Goal: Task Accomplishment & Management: Use online tool/utility

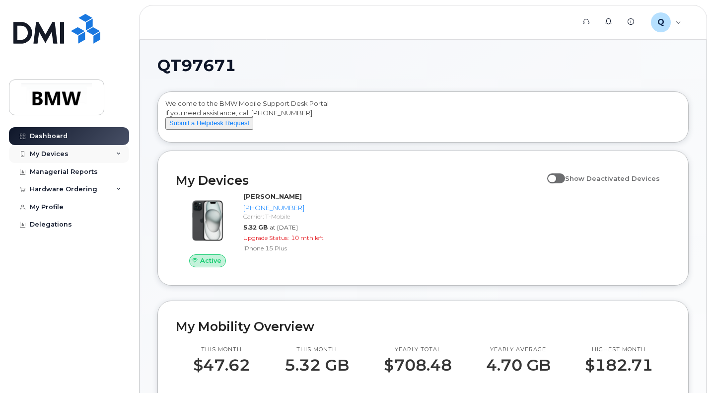
click at [116, 153] on icon at bounding box center [118, 154] width 5 height 5
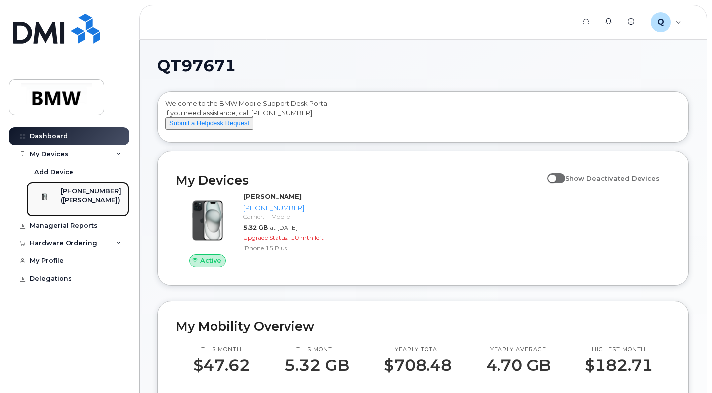
click at [93, 196] on div "([PERSON_NAME])" at bounding box center [91, 200] width 61 height 9
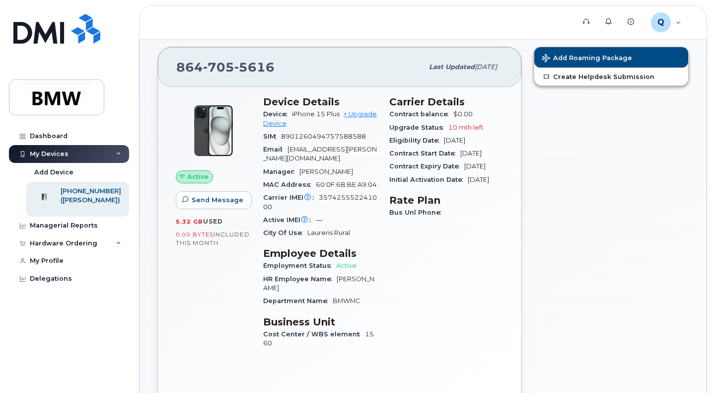
scroll to position [26, 0]
click at [89, 230] on div "Managerial Reports" at bounding box center [64, 226] width 68 height 8
click at [359, 116] on link "+ Upgrade Device" at bounding box center [320, 118] width 114 height 16
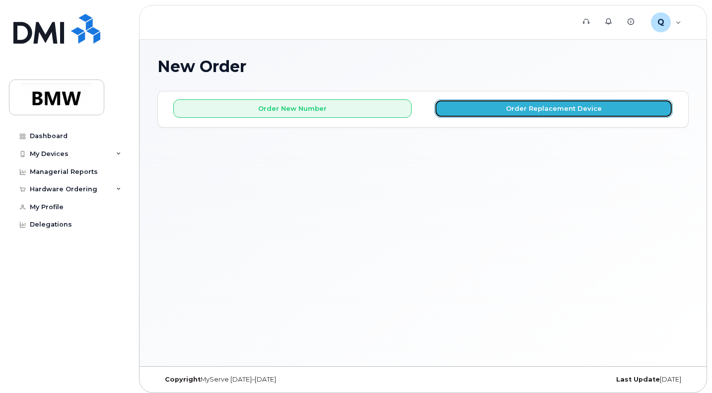
click at [551, 109] on button "Order Replacement Device" at bounding box center [554, 108] width 238 height 18
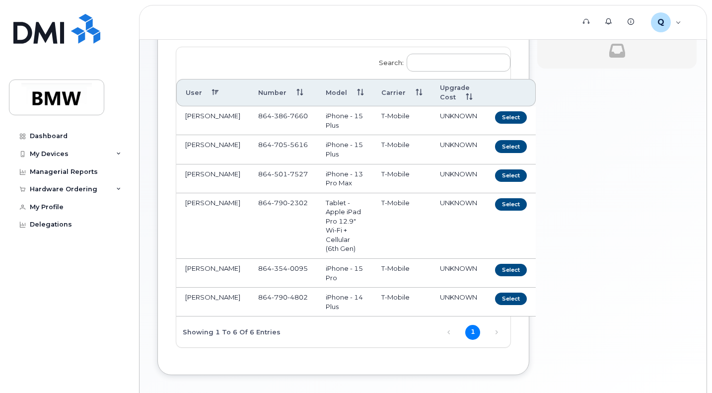
scroll to position [101, 0]
click at [495, 146] on button "Select" at bounding box center [511, 147] width 32 height 12
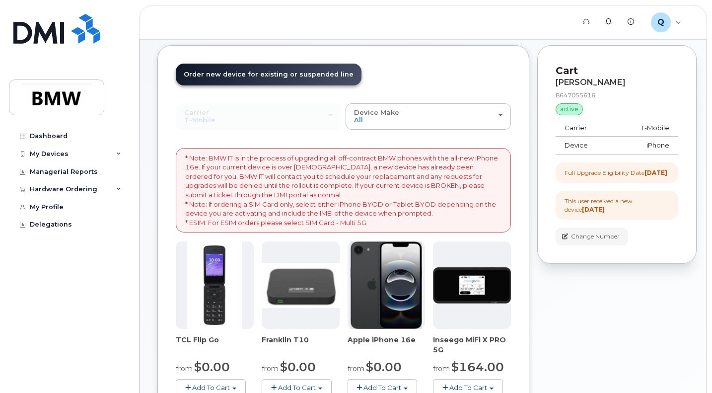
scroll to position [0, 0]
